Goal: Transaction & Acquisition: Purchase product/service

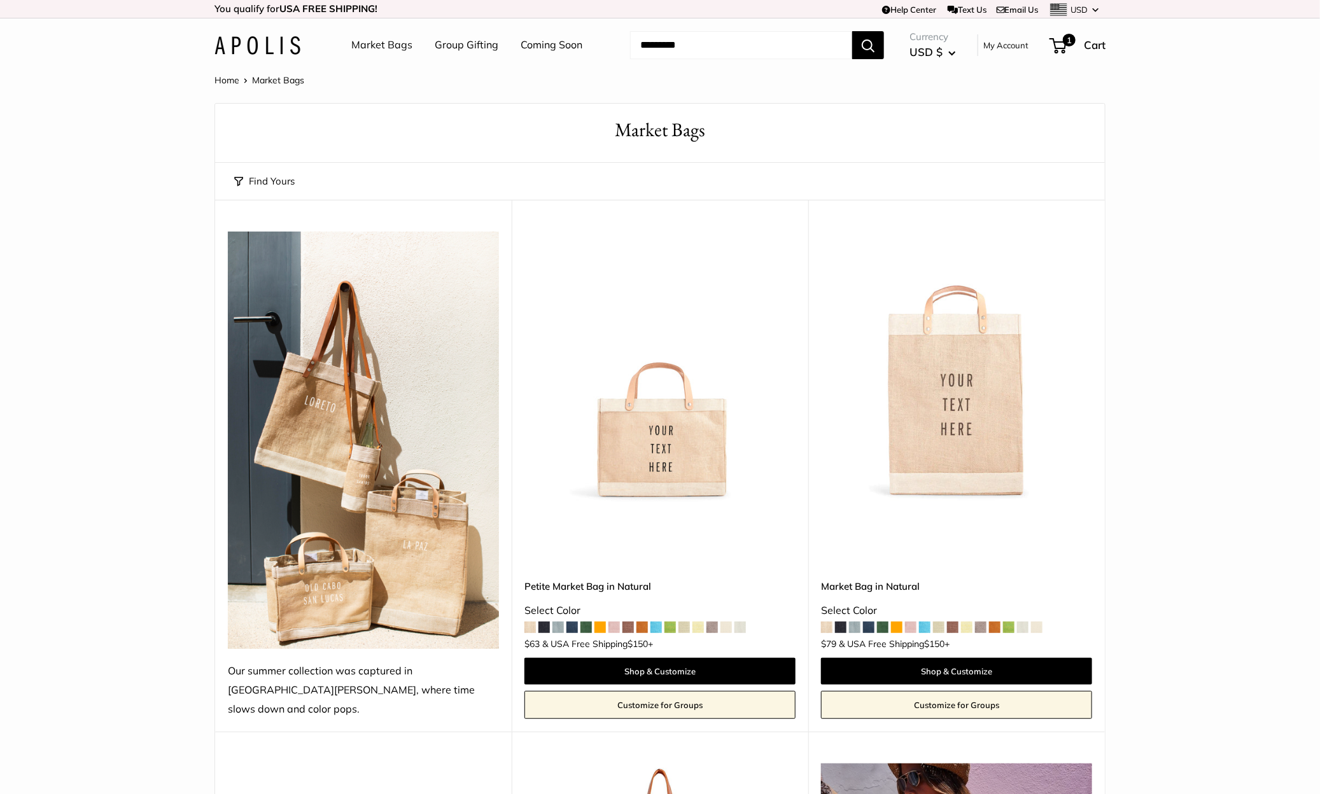
click at [379, 42] on link "Market Bags" at bounding box center [381, 45] width 61 height 19
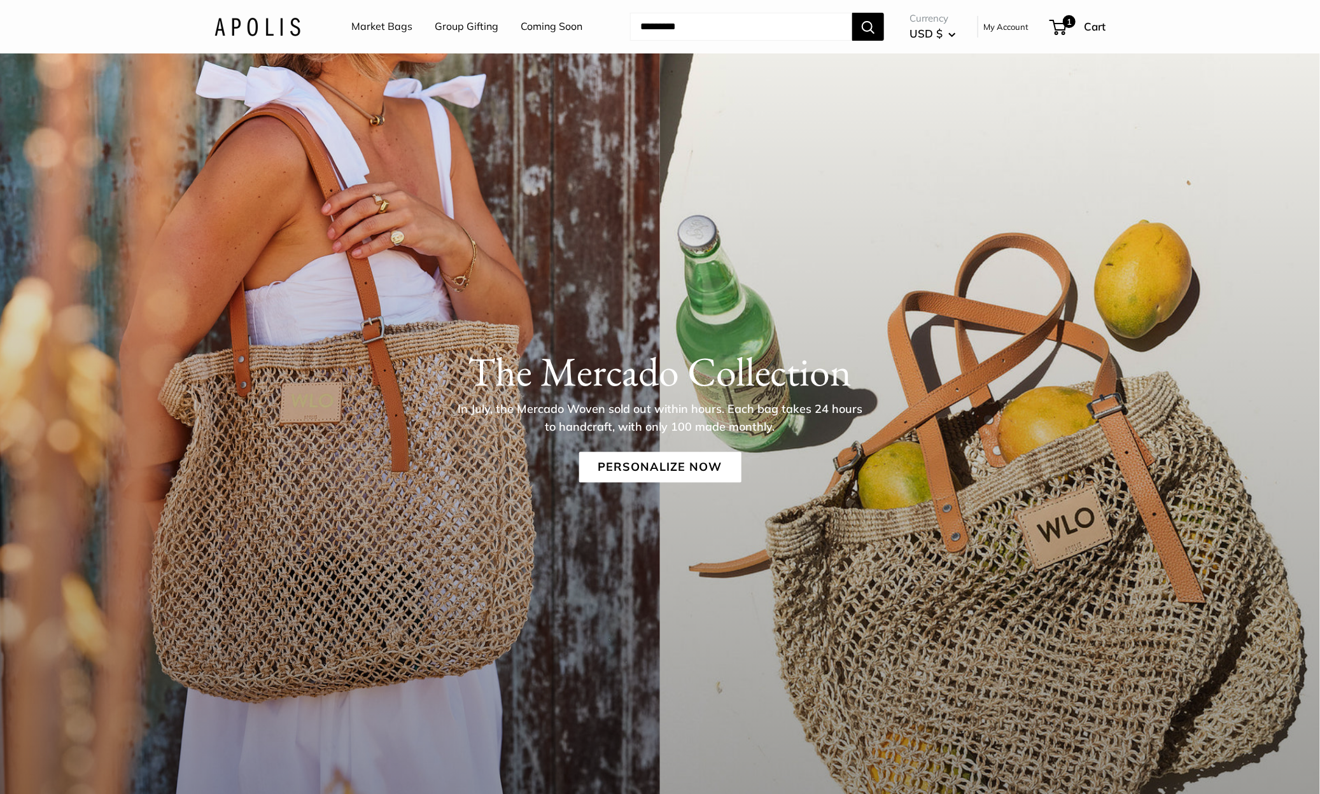
scroll to position [82, 0]
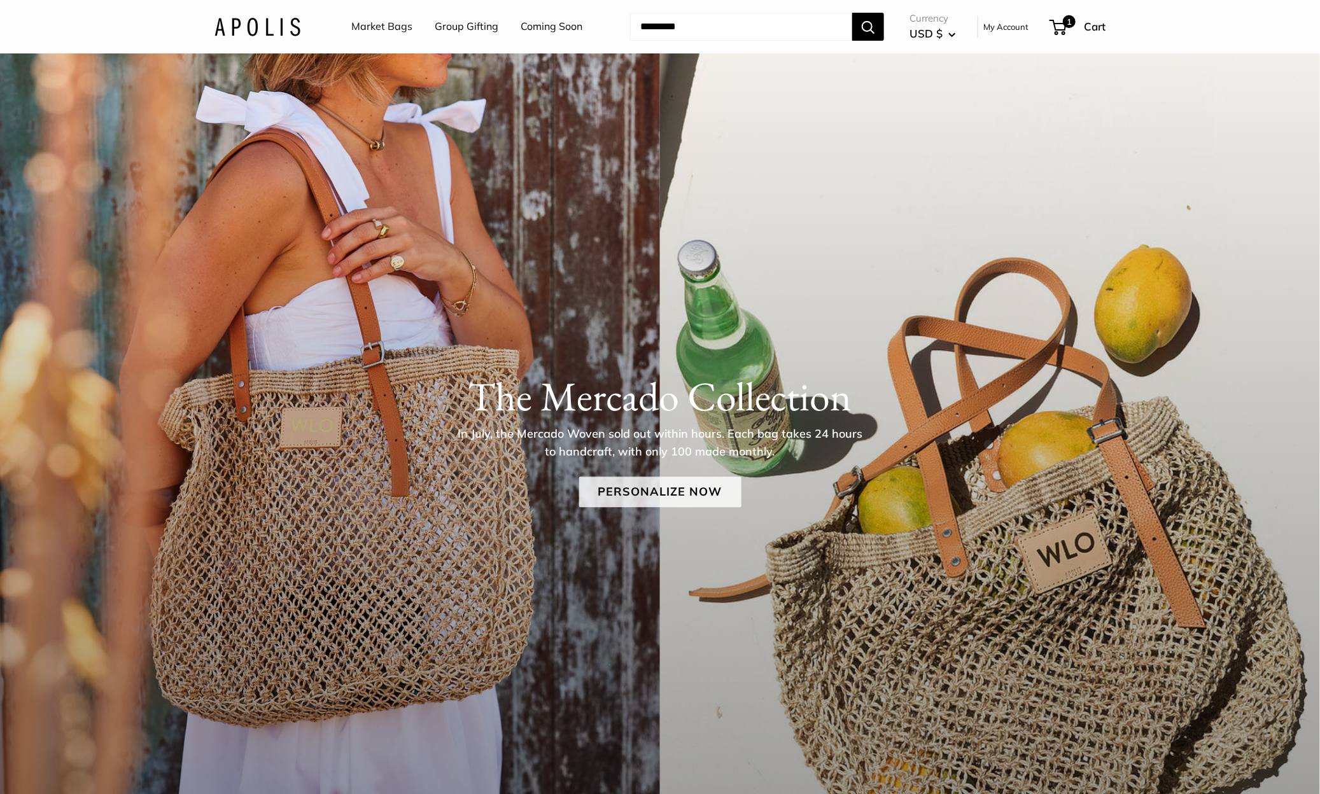
click at [612, 498] on link "Personalize Now" at bounding box center [660, 492] width 162 height 31
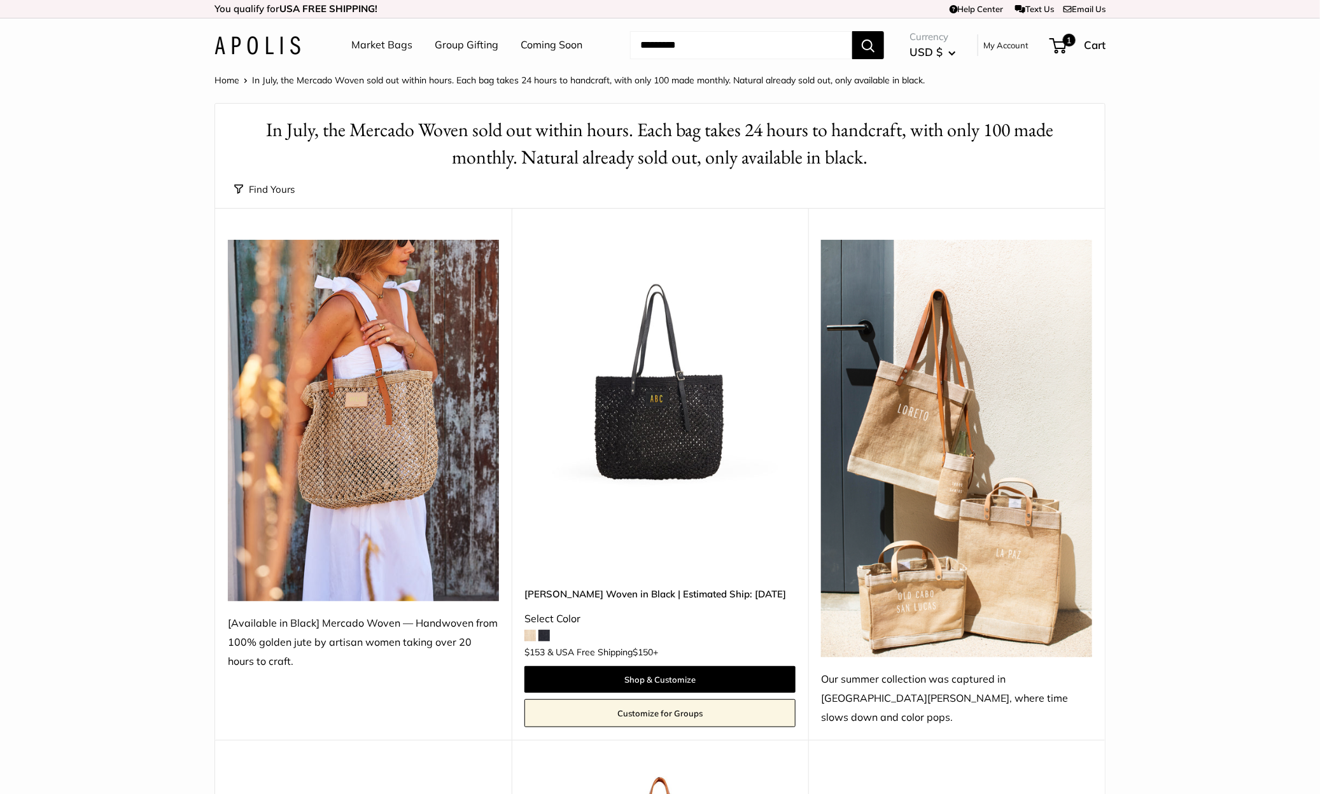
click at [0, 0] on img at bounding box center [0, 0] width 0 height 0
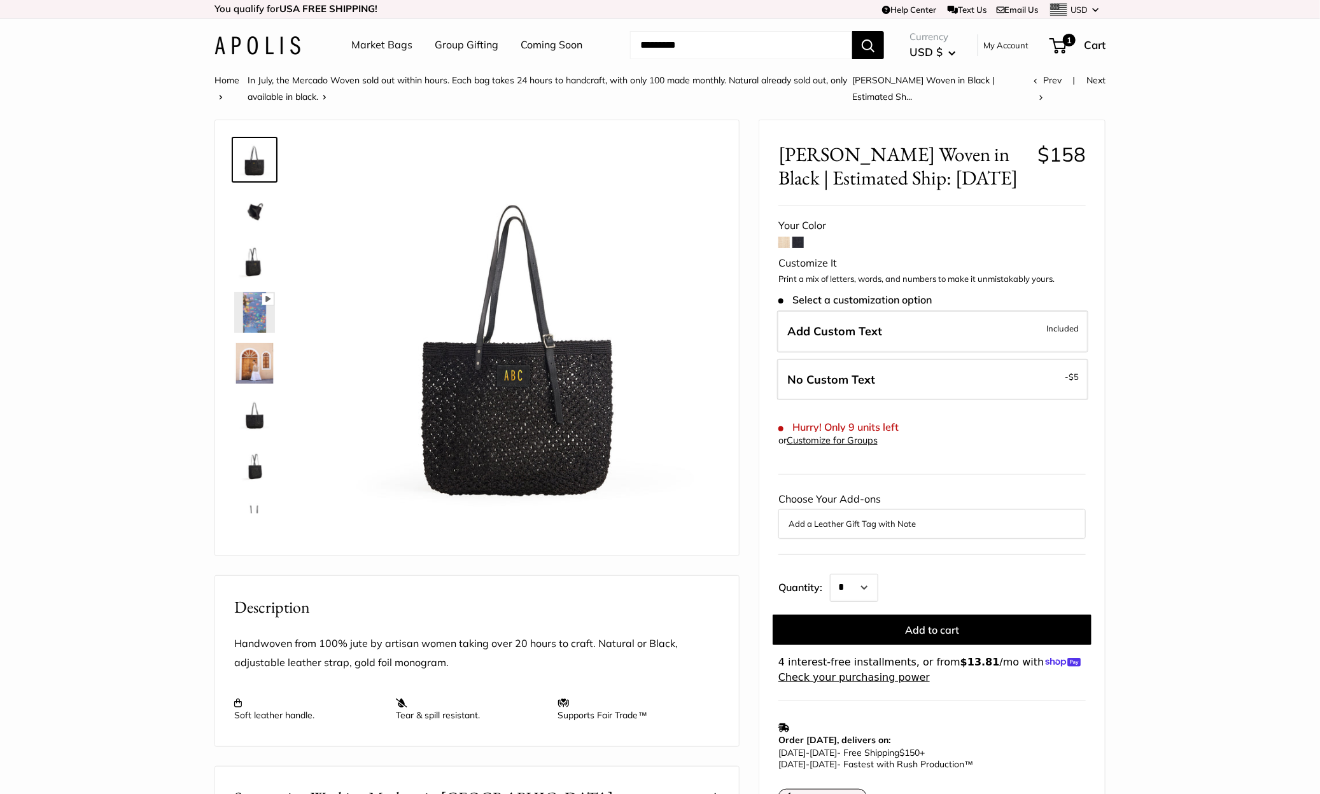
click at [279, 45] on img at bounding box center [257, 45] width 86 height 18
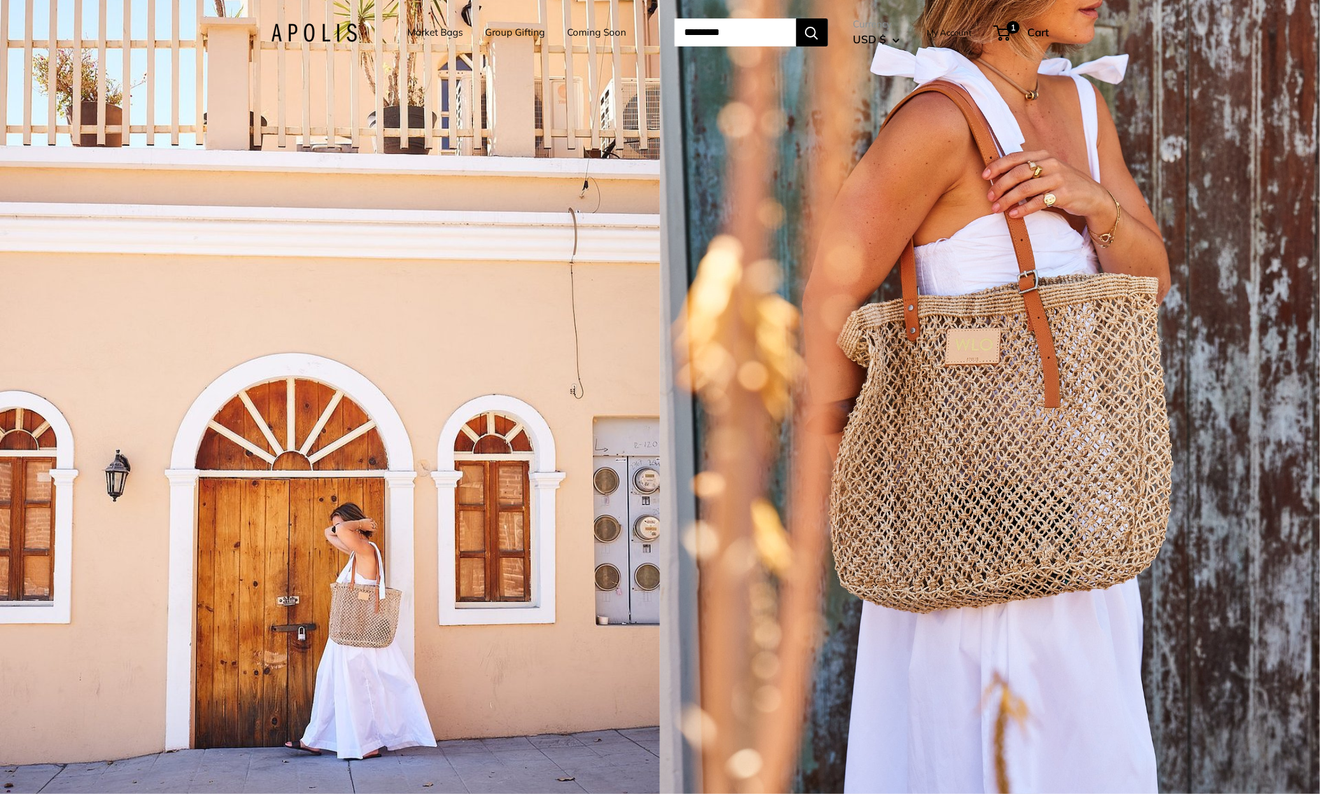
click at [338, 201] on div "1 / 5" at bounding box center [330, 397] width 660 height 794
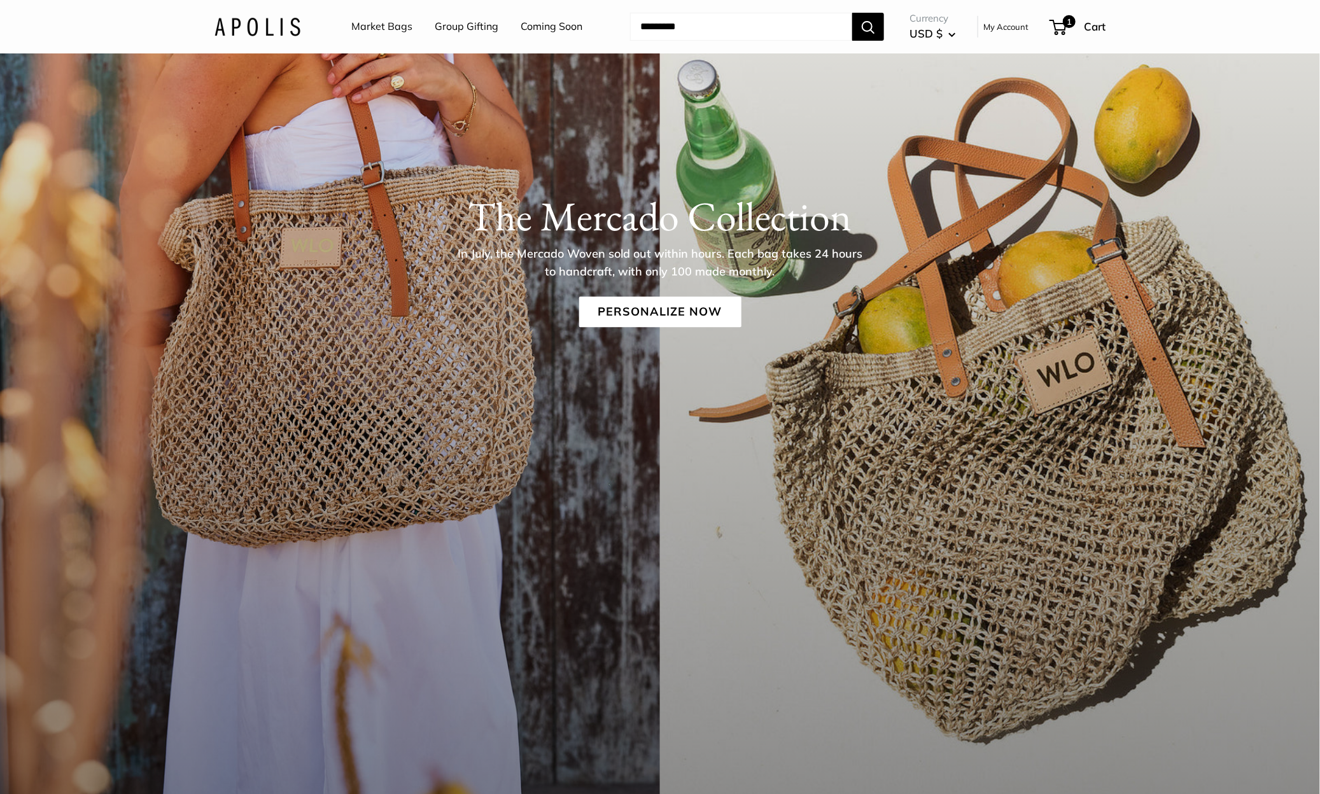
scroll to position [247, 0]
